Goal: Check status

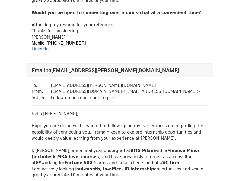
scroll to position [324, 0]
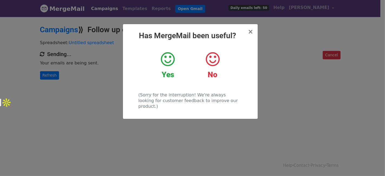
click at [248, 32] on h2 "Has MergeMail been useful?" at bounding box center [190, 35] width 126 height 9
click at [250, 32] on span "×" at bounding box center [250, 32] width 5 height 8
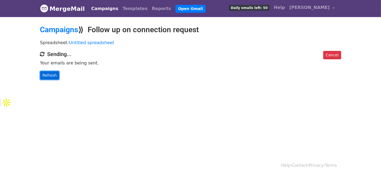
click at [49, 74] on link "Refresh" at bounding box center [49, 75] width 19 height 8
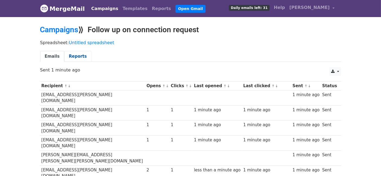
click at [75, 59] on link "Reports" at bounding box center [77, 56] width 27 height 11
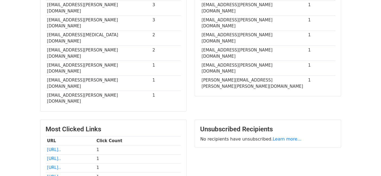
scroll to position [250, 0]
